Goal: Task Accomplishment & Management: Use online tool/utility

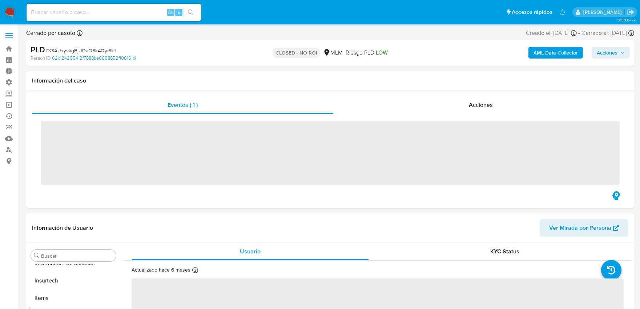
scroll to position [307, 0]
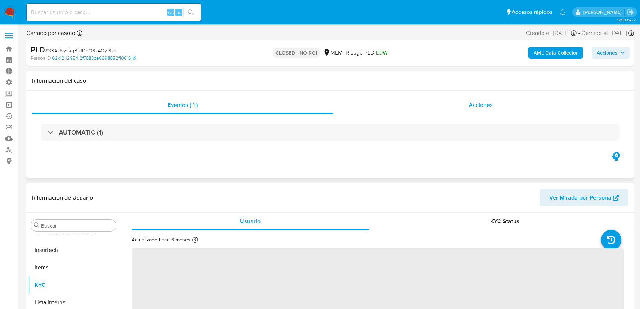
select select "10"
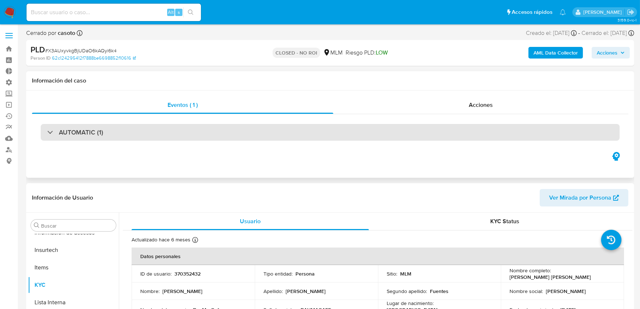
click at [192, 132] on div "AUTOMATIC (1)" at bounding box center [330, 132] width 579 height 17
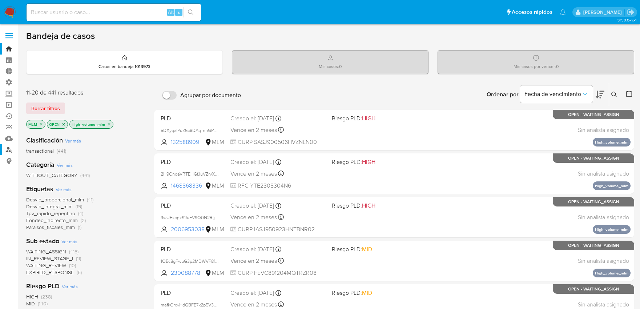
scroll to position [48, 0]
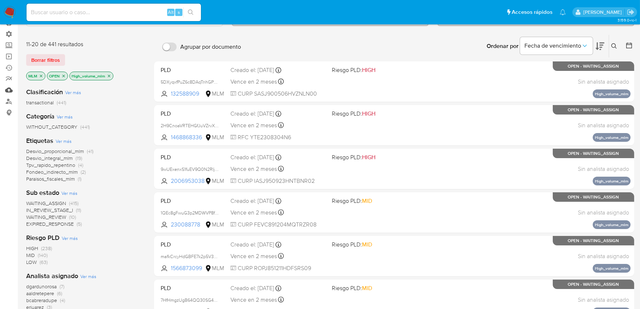
click at [9, 91] on link "Mulan" at bounding box center [43, 89] width 86 height 11
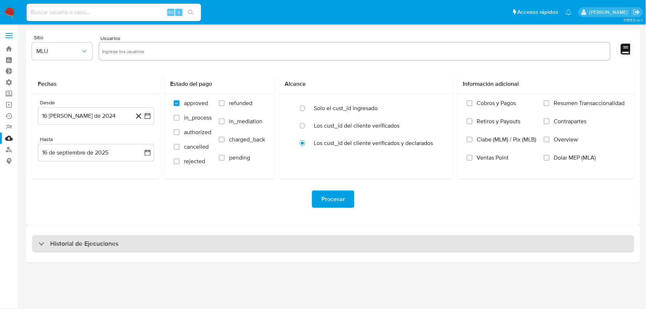
click at [251, 243] on div "Historial de Ejecuciones" at bounding box center [333, 243] width 602 height 17
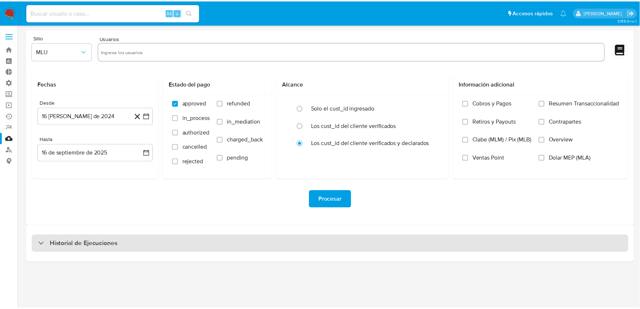
select select "10"
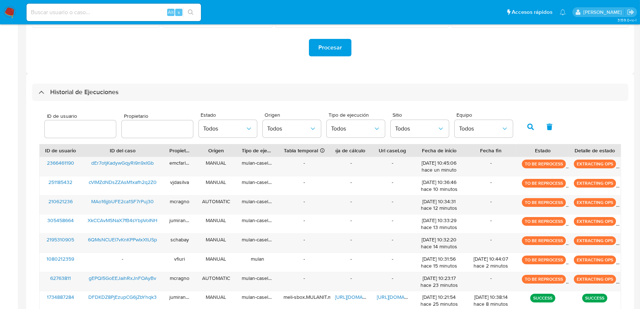
scroll to position [259, 0]
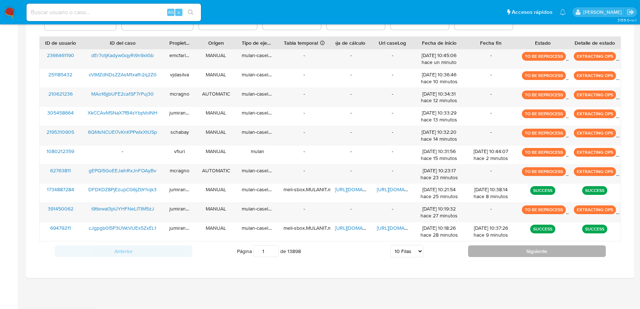
click at [504, 253] on button "Siguiente" at bounding box center [537, 251] width 138 height 12
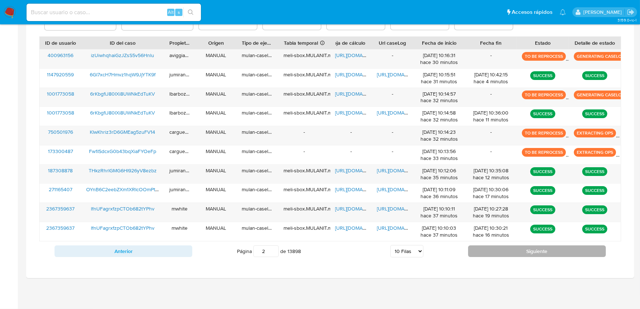
click at [504, 253] on button "Siguiente" at bounding box center [537, 251] width 138 height 12
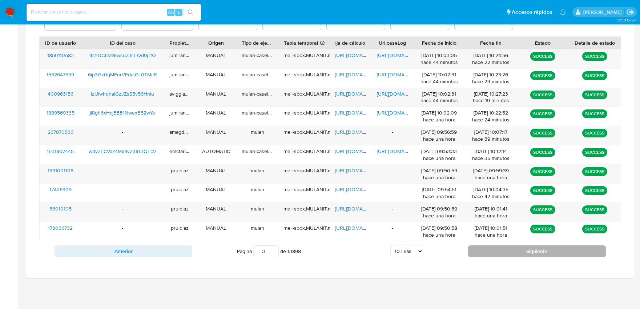
click at [504, 253] on button "Siguiente" at bounding box center [537, 251] width 138 height 12
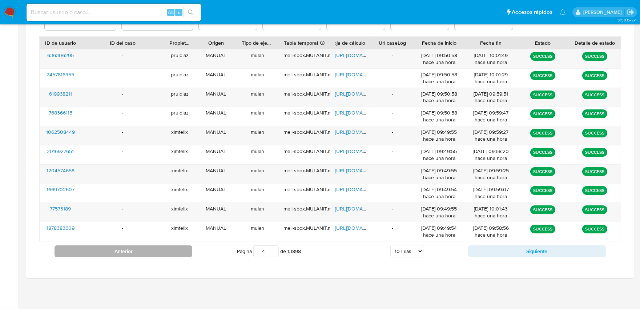
click at [157, 247] on button "Anterior" at bounding box center [124, 251] width 138 height 12
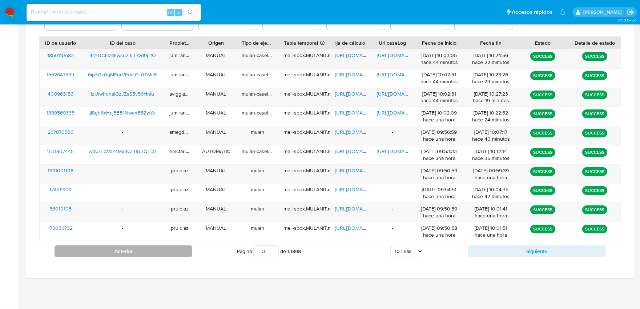
click at [156, 250] on button "Anterior" at bounding box center [124, 251] width 138 height 12
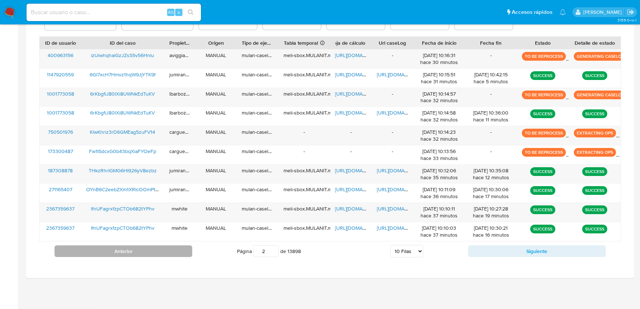
click at [156, 250] on button "Anterior" at bounding box center [124, 251] width 138 height 12
type input "1"
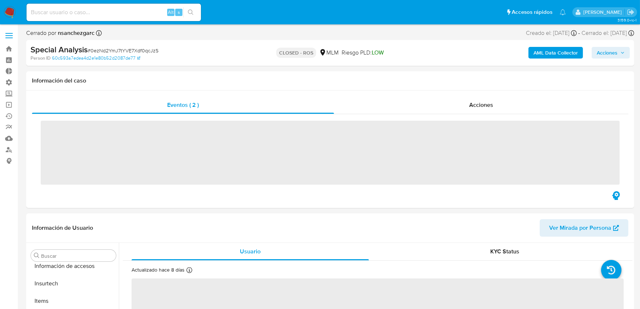
scroll to position [307, 0]
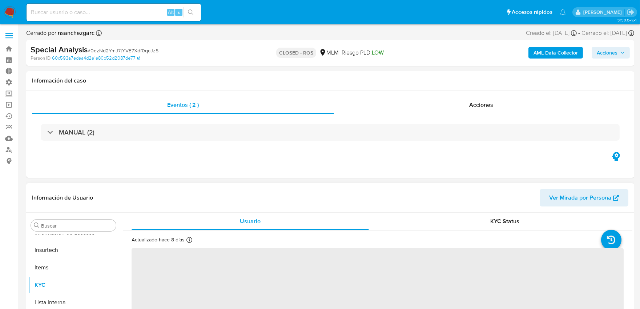
select select "10"
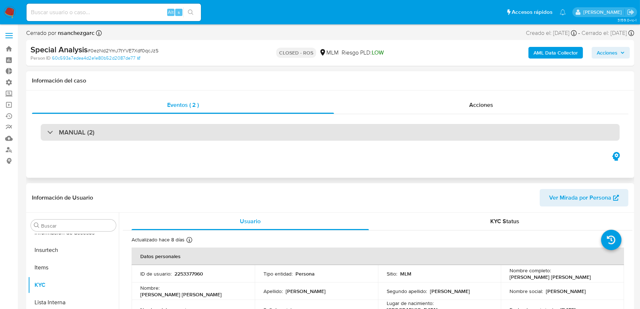
click at [166, 137] on div "MANUAL (2)" at bounding box center [330, 132] width 579 height 17
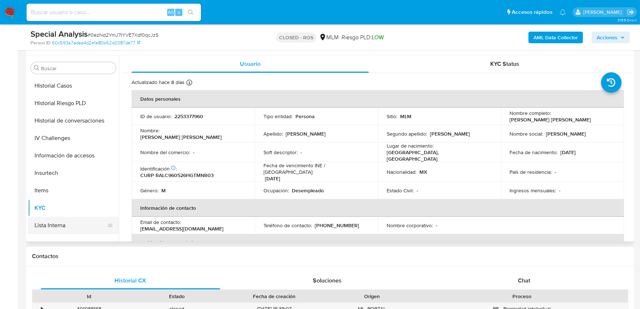
scroll to position [186, 0]
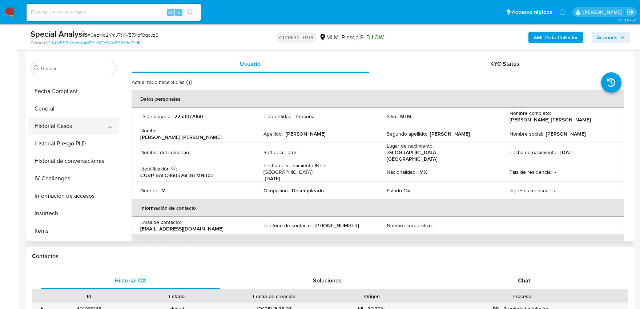
click at [68, 130] on button "Historial Casos" at bounding box center [70, 125] width 85 height 17
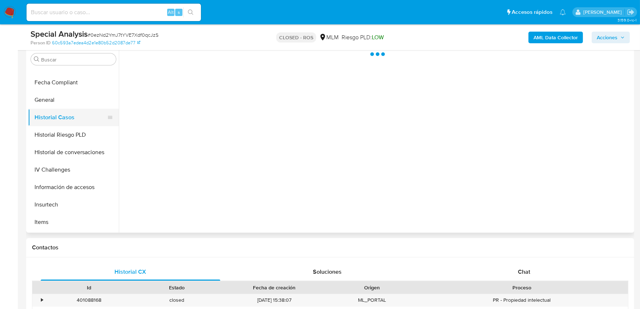
click at [72, 115] on button "Historial Casos" at bounding box center [70, 117] width 85 height 17
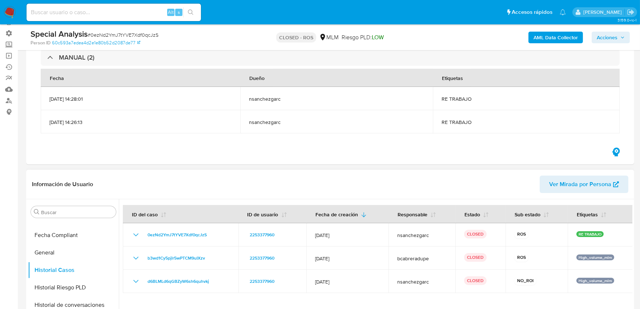
scroll to position [0, 0]
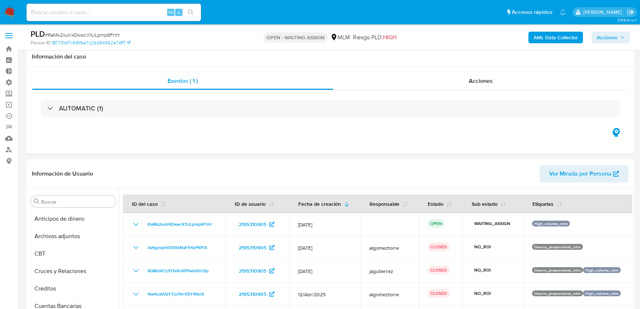
select select "10"
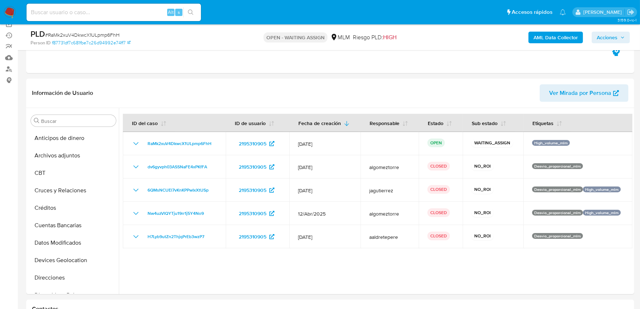
scroll to position [226, 0]
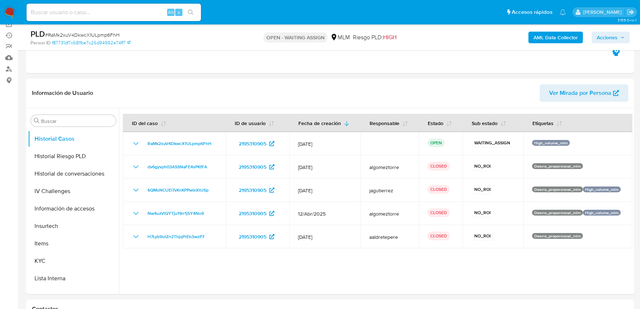
click at [146, 14] on input at bounding box center [114, 12] width 174 height 9
paste input "o8cryjQKmEVoqtMa5PY8IaxY"
type input "o8cryjQKmEVoqtMa5PY8IaxY"
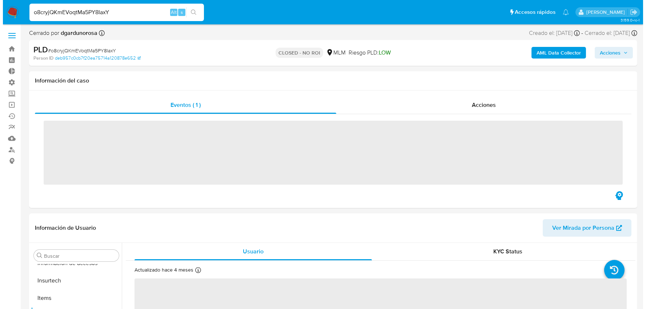
scroll to position [307, 0]
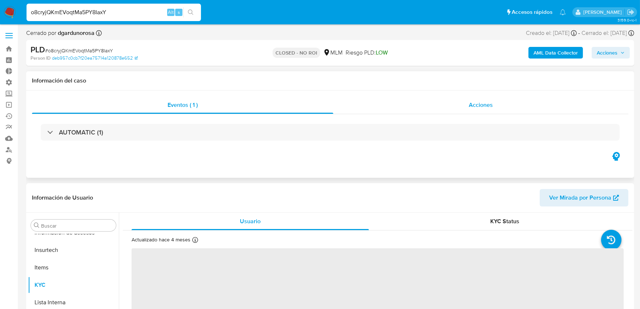
select select "10"
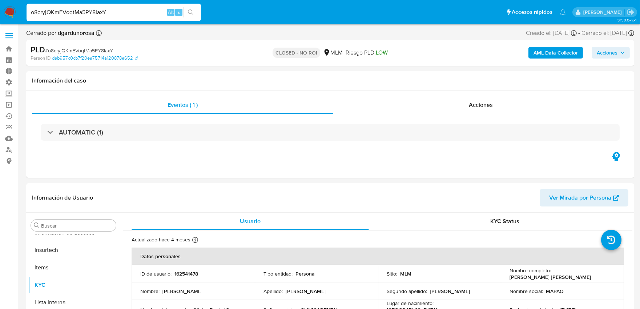
click at [554, 48] on b "AML Data Collector" at bounding box center [555, 53] width 44 height 12
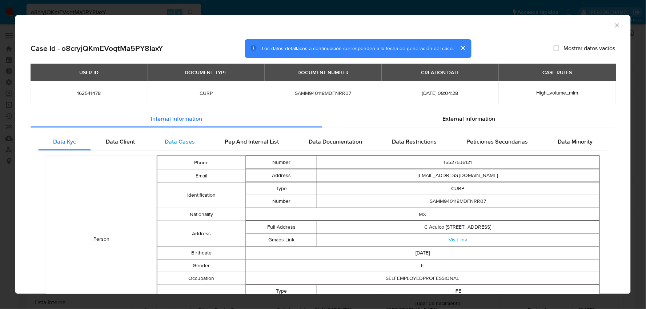
click at [182, 150] on div "Data Cases" at bounding box center [180, 141] width 60 height 17
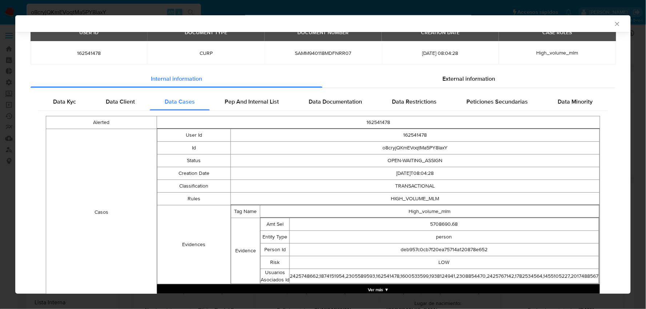
scroll to position [79, 0]
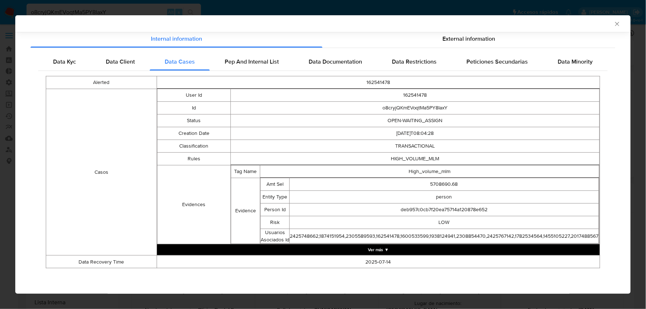
click at [382, 249] on button "Ver más ▼" at bounding box center [378, 249] width 443 height 11
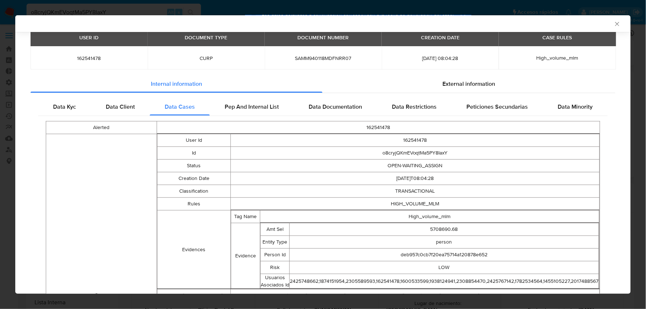
scroll to position [33, 0]
